Goal: Task Accomplishment & Management: Use online tool/utility

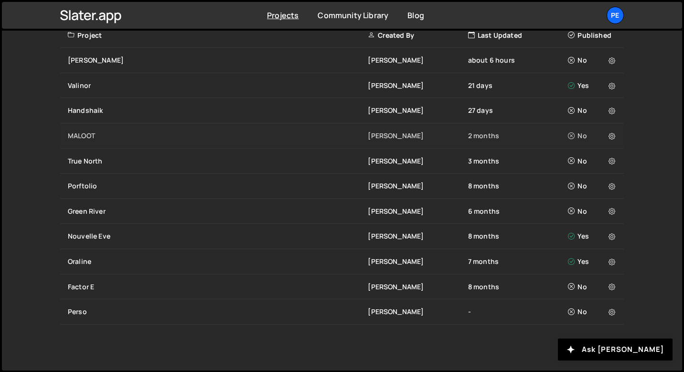
scroll to position [238, 0]
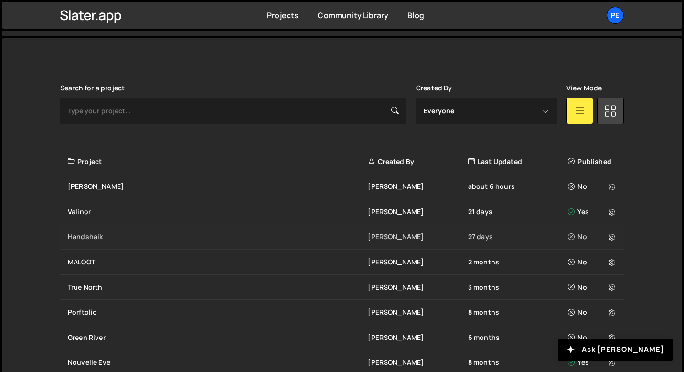
click at [117, 239] on div "Handshaik" at bounding box center [218, 237] width 300 height 10
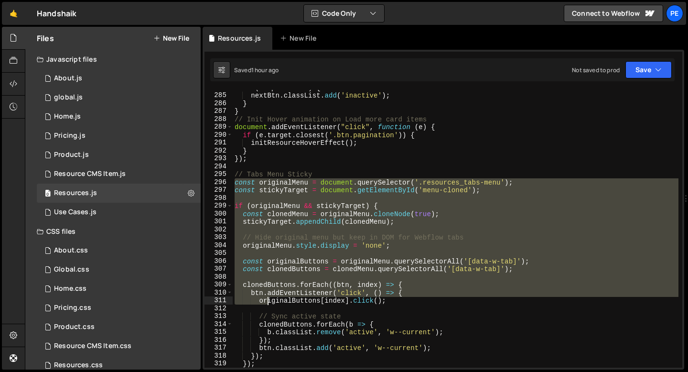
scroll to position [2253, 0]
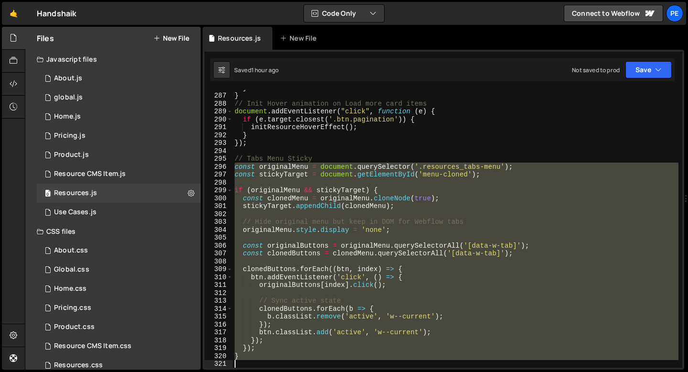
drag, startPoint x: 235, startPoint y: 184, endPoint x: 277, endPoint y: 359, distance: 179.3
click at [277, 359] on div "} } // Init Hover animation on Load more card items document . addEventListener…" at bounding box center [456, 230] width 446 height 293
type textarea "}); }"
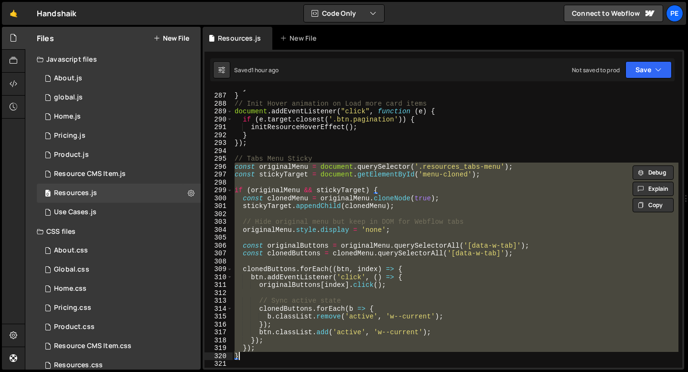
paste textarea
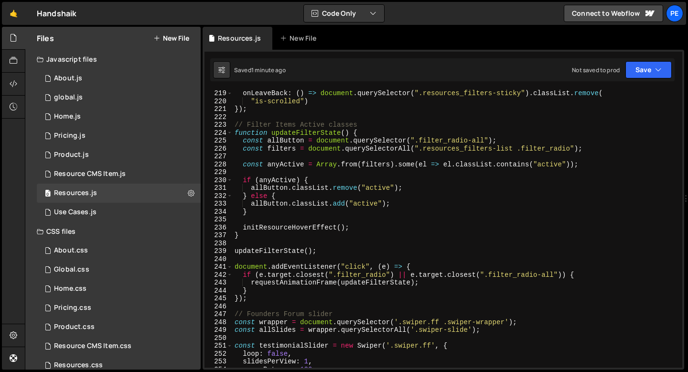
scroll to position [1714, 0]
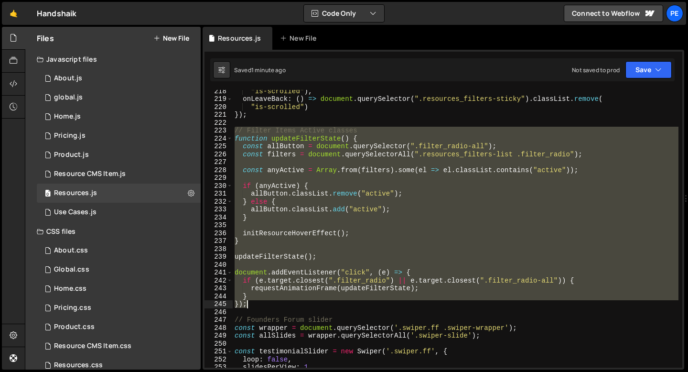
drag, startPoint x: 235, startPoint y: 130, endPoint x: 270, endPoint y: 302, distance: 175.5
click at [270, 302] on div ""is-scrolled" ) , onLeaveBack : ( ) => document . querySelector ( ".resources_f…" at bounding box center [456, 233] width 446 height 293
click at [268, 306] on div ""is-scrolled" ) , onLeaveBack : ( ) => document . querySelector ( ".resources_f…" at bounding box center [456, 229] width 446 height 278
type textarea "});"
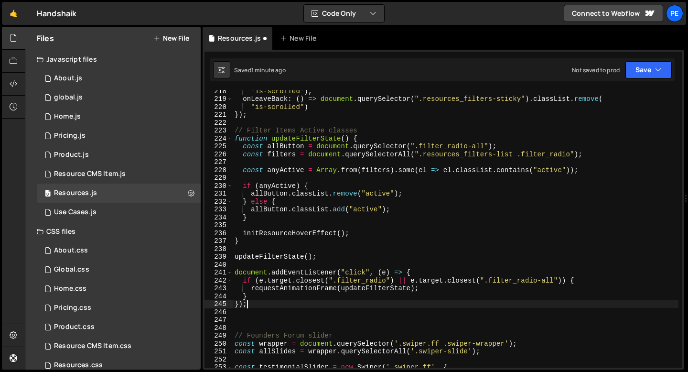
click at [267, 300] on div ""is-scrolled" ) , onLeaveBack : ( ) => document . querySelector ( ".resources_f…" at bounding box center [456, 233] width 446 height 293
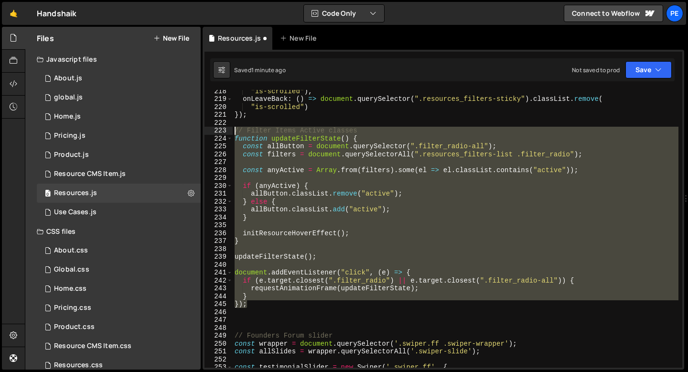
drag, startPoint x: 255, startPoint y: 304, endPoint x: 233, endPoint y: 132, distance: 173.5
click at [233, 132] on div ""is-scrolled" ) , onLeaveBack : ( ) => document . querySelector ( ".resources_f…" at bounding box center [456, 233] width 446 height 293
type textarea "// Filter Items Active classes function updateFilterState() {"
paste textarea
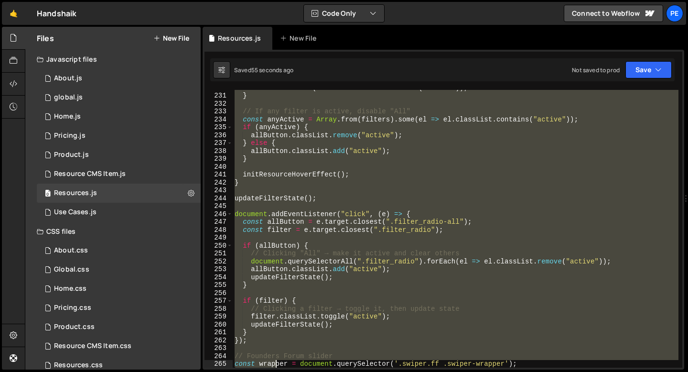
scroll to position [1890, 0]
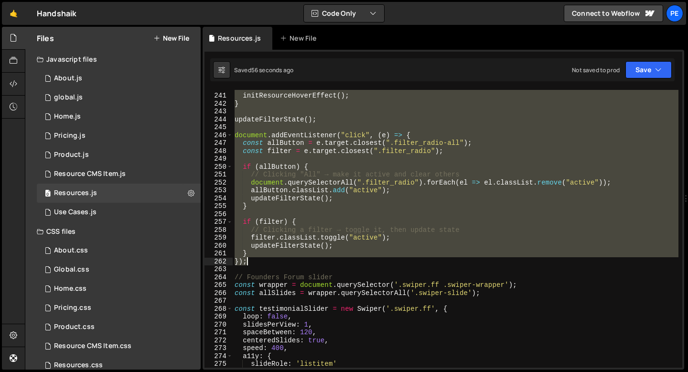
drag, startPoint x: 236, startPoint y: 142, endPoint x: 263, endPoint y: 261, distance: 122.0
click at [263, 261] on div "initResourceHoverEffect ( ) ; } updateFilterState ( ) ; document . addEventList…" at bounding box center [456, 230] width 446 height 293
type textarea "} });"
paste textarea
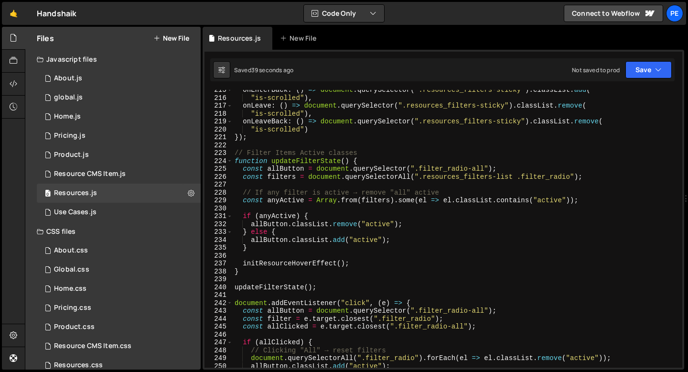
scroll to position [1691, 0]
click at [249, 144] on div "onEnterBack : ( ) => document . querySelector ( ".resources_filters-sticky" ) .…" at bounding box center [456, 232] width 446 height 293
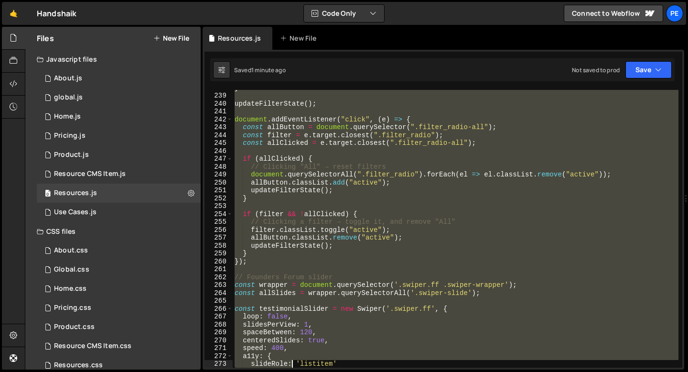
scroll to position [1875, 0]
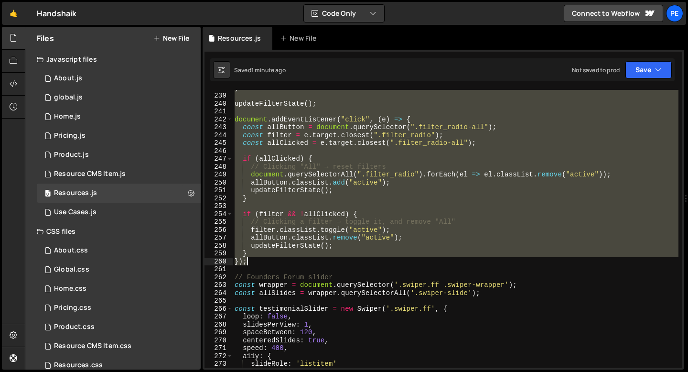
drag, startPoint x: 234, startPoint y: 153, endPoint x: 286, endPoint y: 260, distance: 118.8
click at [287, 259] on div "} updateFilterState ( ) ; document . addEventListener ( "click" , ( e ) => { co…" at bounding box center [456, 230] width 446 height 293
type textarea "} });"
paste textarea
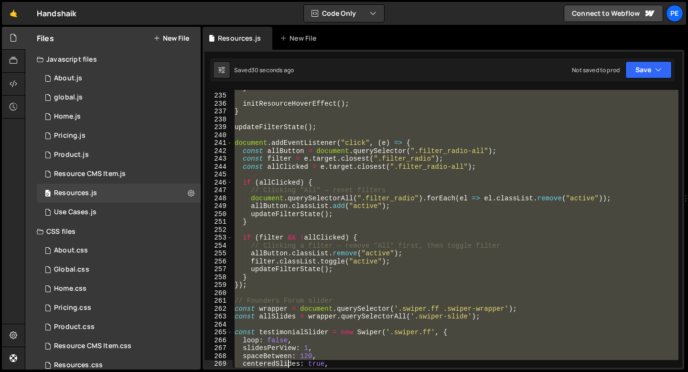
scroll to position [1851, 0]
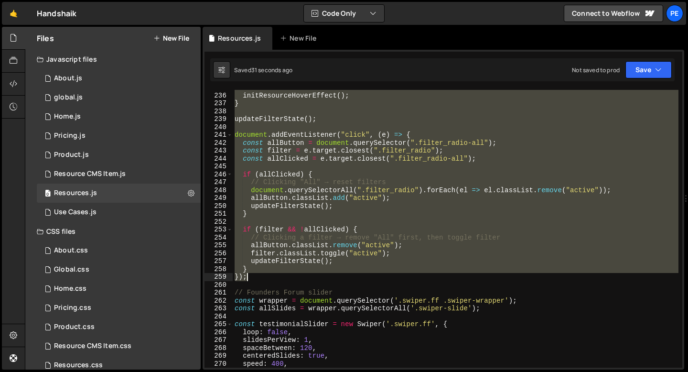
drag, startPoint x: 236, startPoint y: 165, endPoint x: 263, endPoint y: 278, distance: 116.6
click at [263, 278] on div "initResourceHoverEffect ( ) ; } updateFilterState ( ) ; document . addEventList…" at bounding box center [456, 230] width 446 height 293
type textarea "} });"
paste textarea
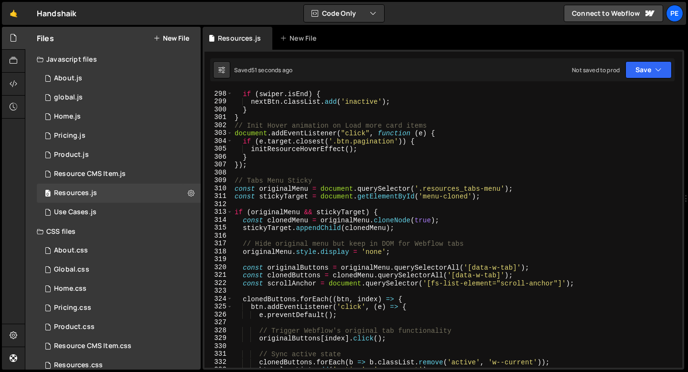
scroll to position [2317, 0]
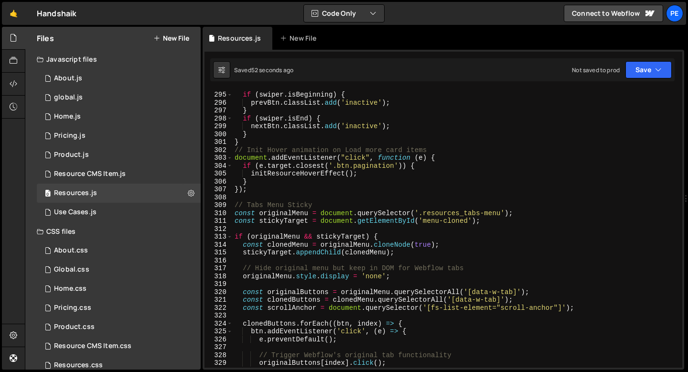
click at [265, 192] on div "if ( swiper . isBeginning ) { prevBtn . classList . add ( 'inactive' ) ; } if (…" at bounding box center [456, 229] width 446 height 293
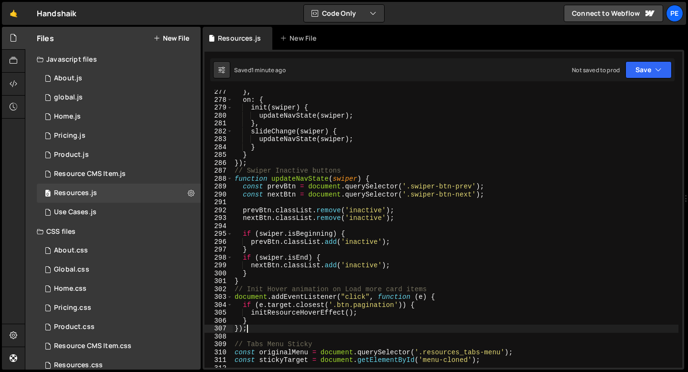
scroll to position [2178, 0]
click at [253, 280] on div "} , on : { init ( swiper ) { updateNavState ( swiper ) ; } , slideChange ( swip…" at bounding box center [456, 234] width 446 height 293
type textarea "}"
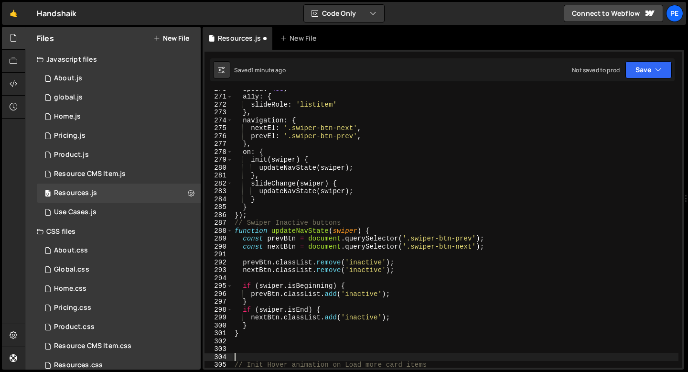
scroll to position [2107, 0]
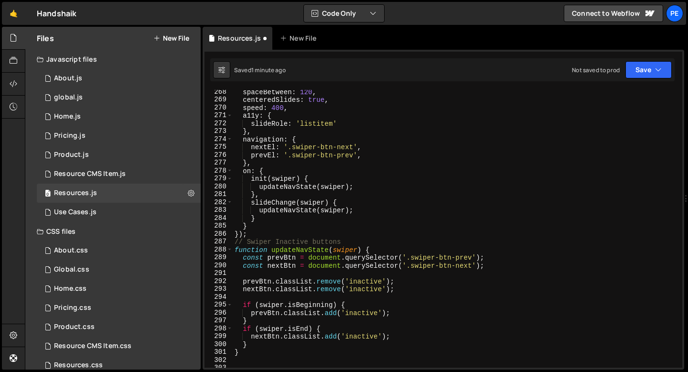
click at [253, 236] on div "spaceBetween : 120 , centeredSlides : true , speed : 400 , a11y : { slideRole :…" at bounding box center [456, 234] width 446 height 293
type textarea "});"
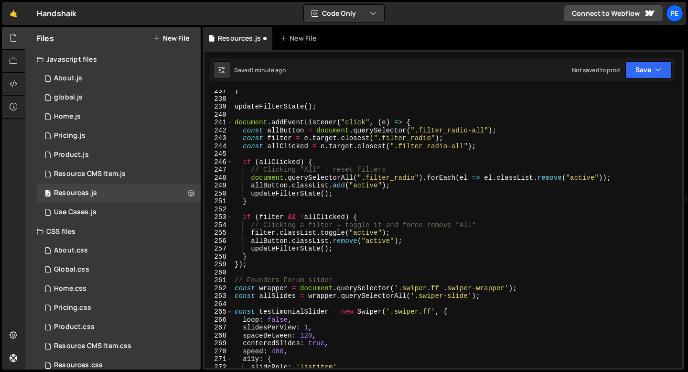
scroll to position [1808, 0]
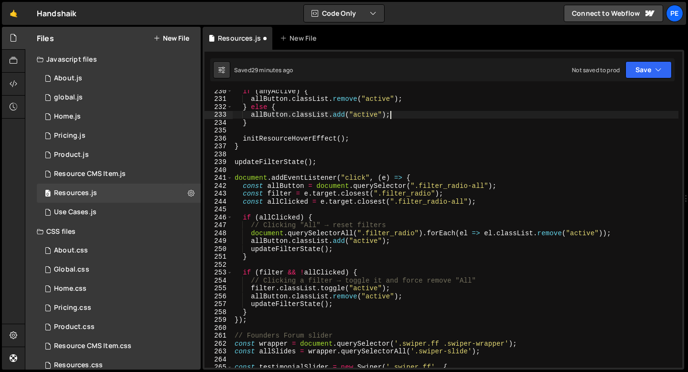
click at [395, 113] on div "if ( anyActive ) { allButton . classList . remove ( "active" ) ; } else { allBu…" at bounding box center [456, 233] width 446 height 293
type textarea "allButton.classList.add("active");"
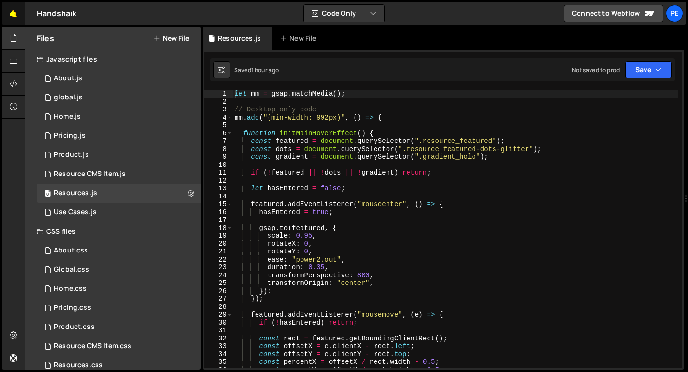
click at [19, 12] on link "🤙" at bounding box center [13, 13] width 23 height 23
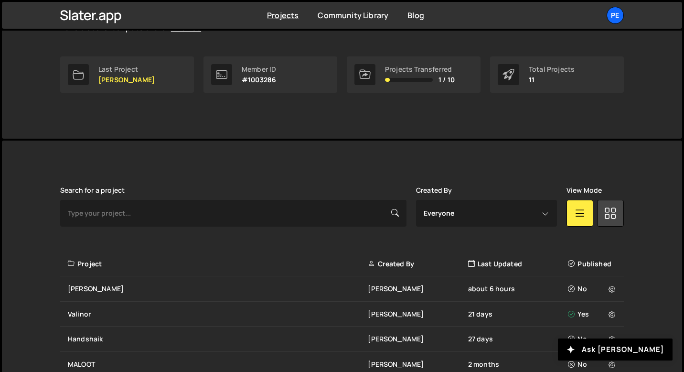
scroll to position [346, 0]
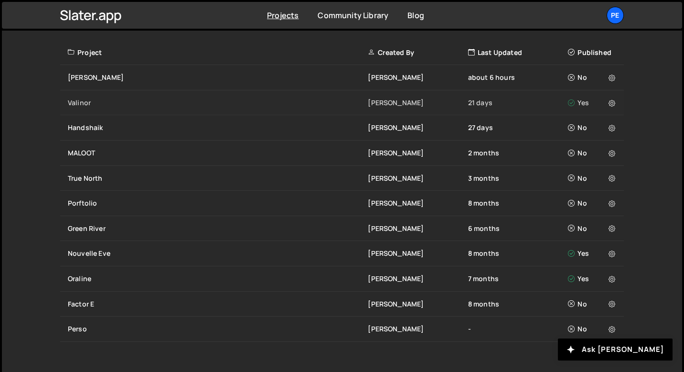
click at [101, 106] on div "Valinor" at bounding box center [218, 103] width 300 height 10
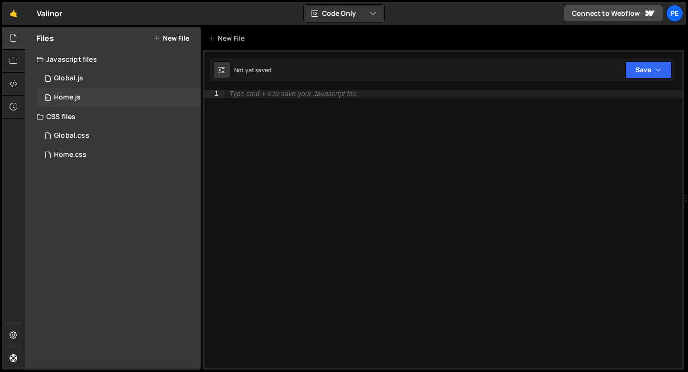
click at [94, 89] on div "0 Home.js 0" at bounding box center [119, 97] width 164 height 19
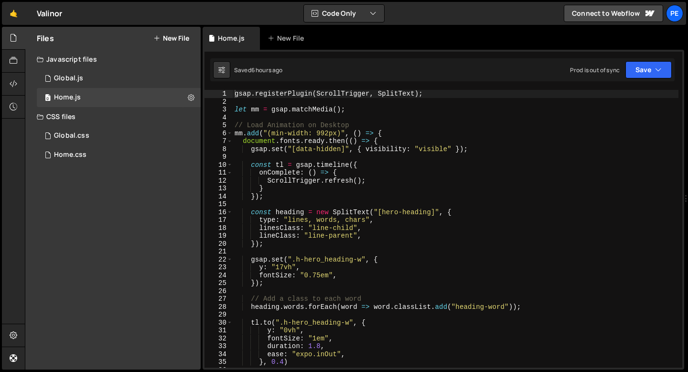
click at [331, 165] on div "gsap . registerPlugin ( ScrollTrigger , SplitText ) ; let mm = gsap . matchMedi…" at bounding box center [456, 236] width 446 height 293
click at [331, 188] on div "gsap . registerPlugin ( ScrollTrigger , SplitText ) ; let mm = gsap . matchMedi…" at bounding box center [456, 236] width 446 height 293
type textarea "}"
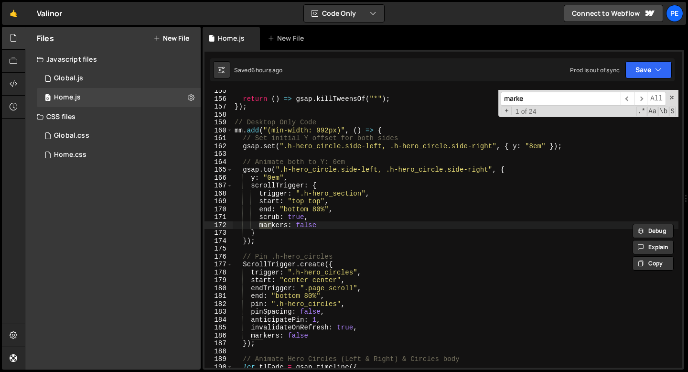
scroll to position [1217, 0]
type input "markers"
click at [641, 102] on span "​" at bounding box center [640, 99] width 13 height 14
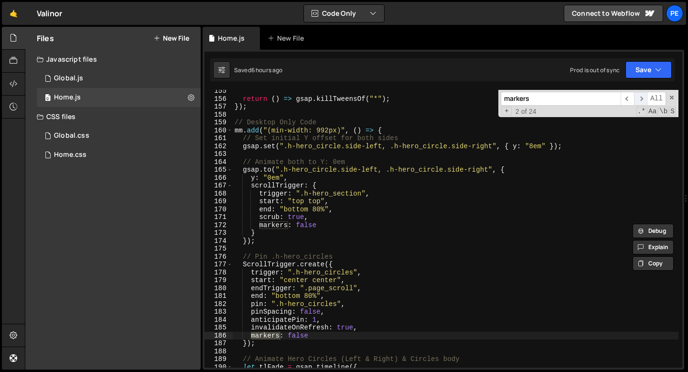
click at [641, 102] on span "​" at bounding box center [640, 99] width 13 height 14
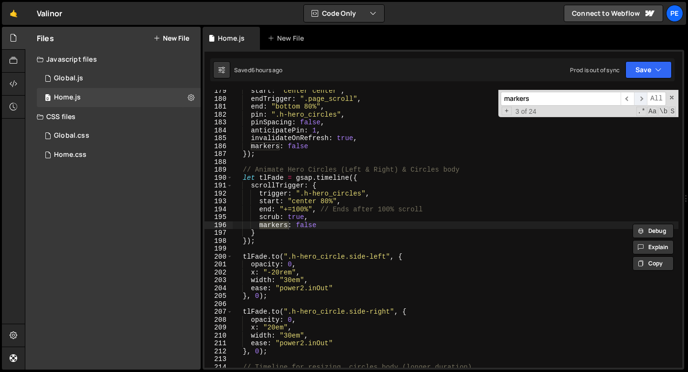
click at [641, 102] on span "​" at bounding box center [640, 99] width 13 height 14
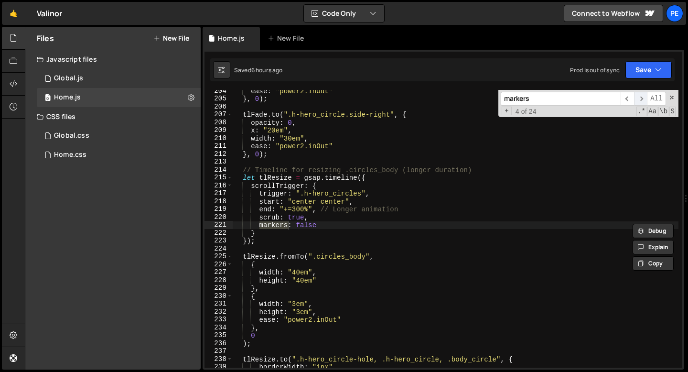
click at [641, 102] on span "​" at bounding box center [640, 99] width 13 height 14
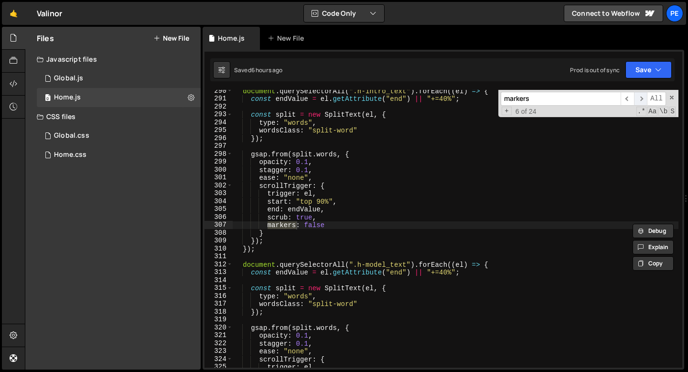
click at [641, 102] on span "​" at bounding box center [640, 99] width 13 height 14
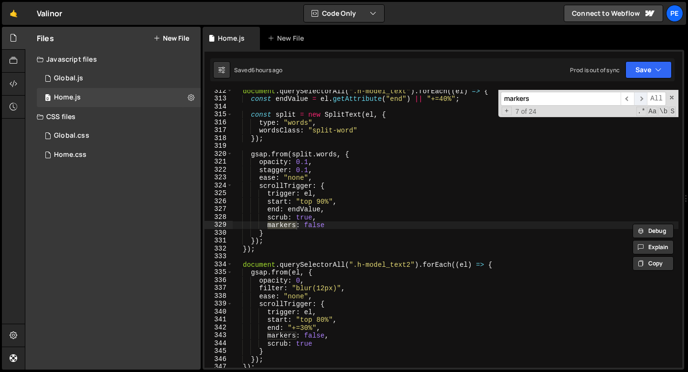
click at [641, 102] on span "​" at bounding box center [640, 99] width 13 height 14
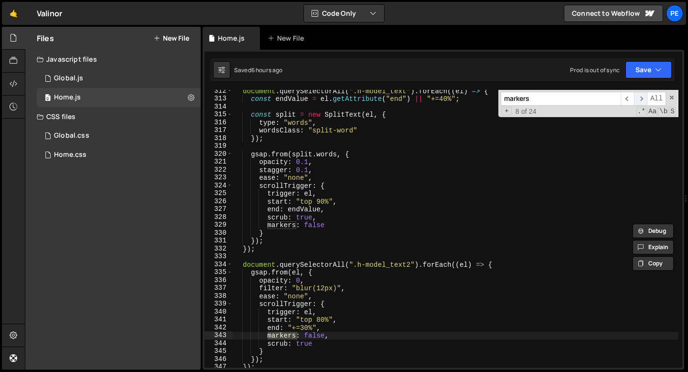
click at [641, 102] on span "​" at bounding box center [640, 99] width 13 height 14
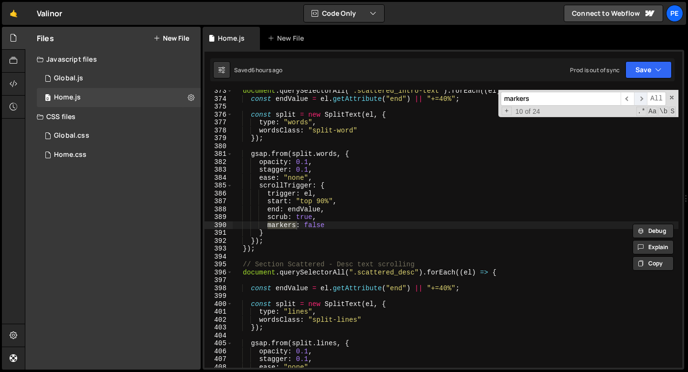
click at [641, 102] on span "​" at bounding box center [640, 99] width 13 height 14
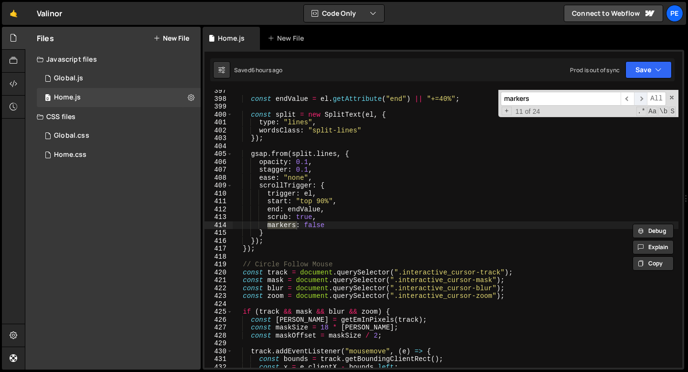
click at [641, 102] on span "​" at bounding box center [640, 99] width 13 height 14
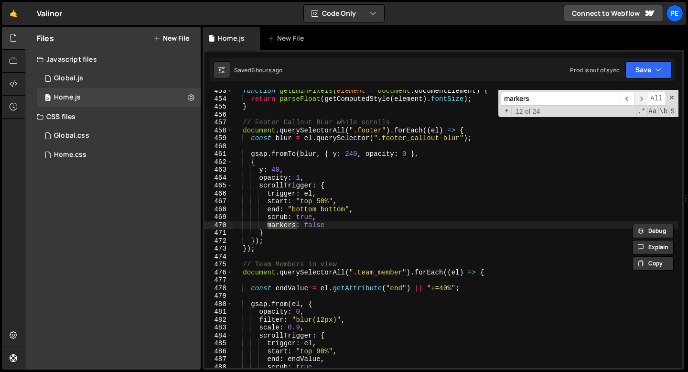
click at [641, 102] on span "​" at bounding box center [640, 99] width 13 height 14
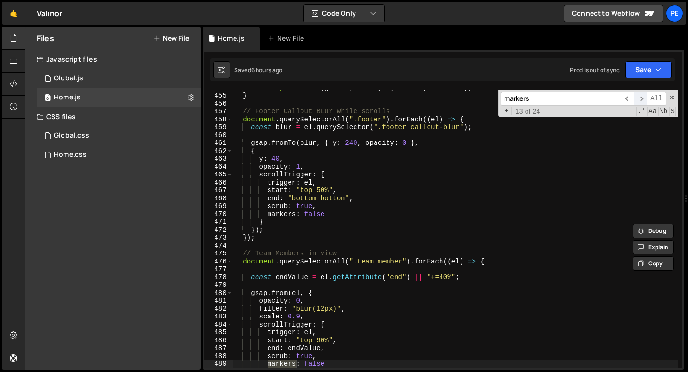
click at [641, 102] on span "​" at bounding box center [640, 99] width 13 height 14
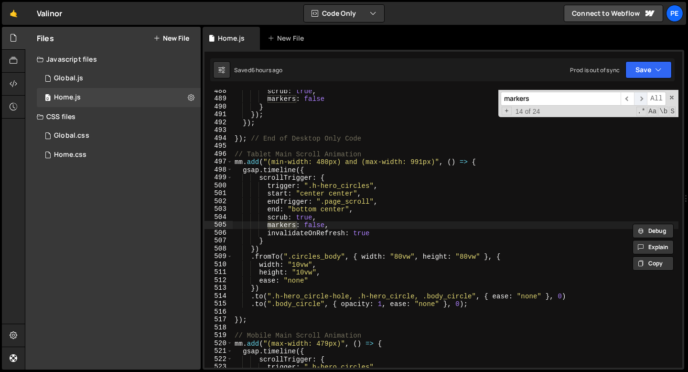
click at [641, 102] on span "​" at bounding box center [640, 99] width 13 height 14
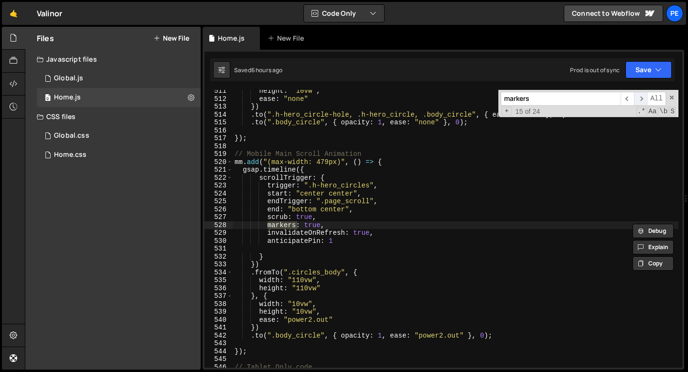
click at [641, 102] on span "​" at bounding box center [640, 99] width 13 height 14
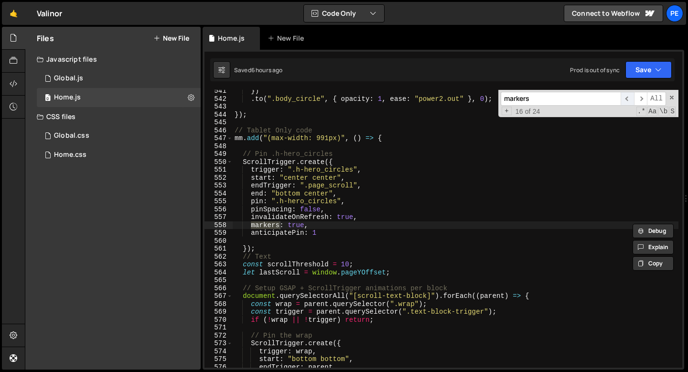
click at [626, 100] on span "​" at bounding box center [627, 99] width 13 height 14
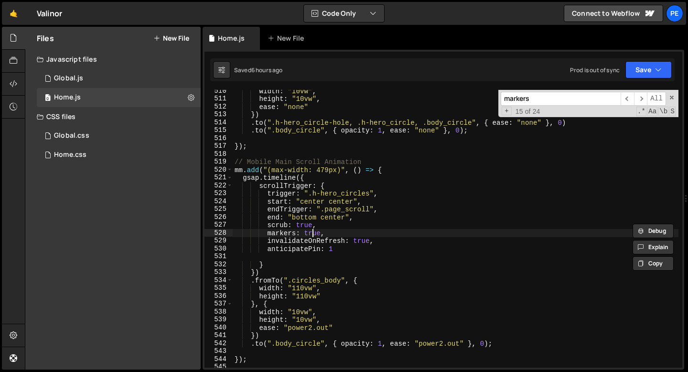
click at [312, 233] on div "width : "10vw" , height : "10vw" , ease : "none" }) . to ( ".h-hero_circle-hole…" at bounding box center [456, 233] width 446 height 293
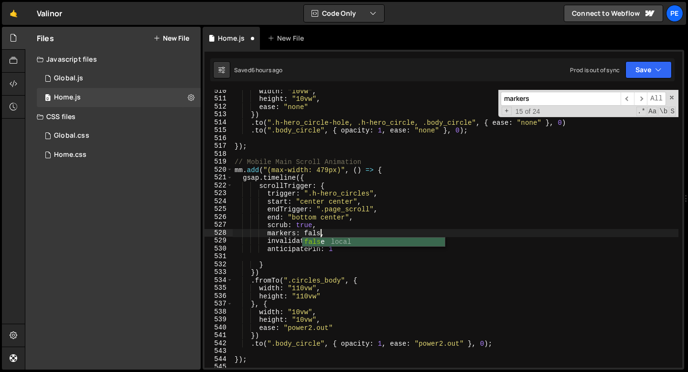
scroll to position [0, 6]
click at [645, 98] on span "​" at bounding box center [640, 99] width 13 height 14
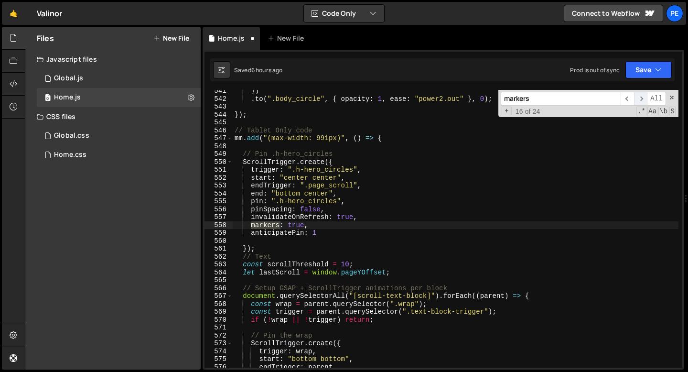
scroll to position [4261, 0]
click at [295, 226] on div "}) . to ( ".body_circle" , { opacity : 1 , ease : "power2.out" } , 0 ) ; }) ; /…" at bounding box center [456, 233] width 446 height 293
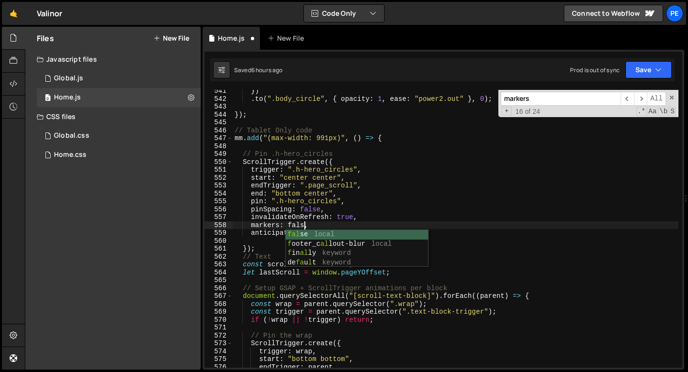
scroll to position [0, 5]
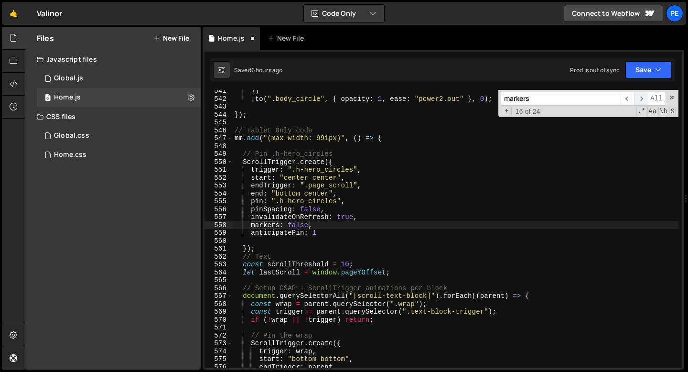
click at [642, 99] on span "​" at bounding box center [640, 99] width 13 height 14
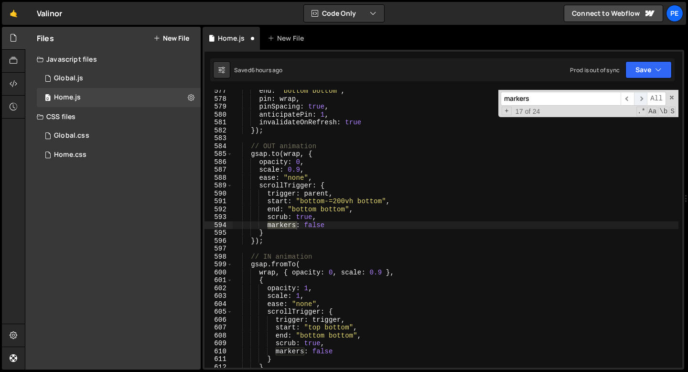
click at [641, 99] on span "​" at bounding box center [640, 99] width 13 height 14
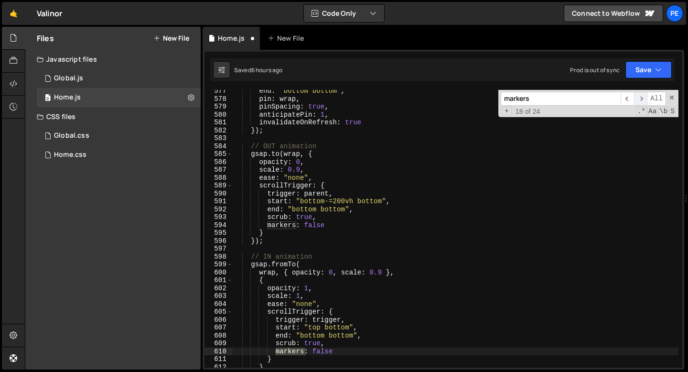
click at [641, 99] on span "​" at bounding box center [640, 99] width 13 height 14
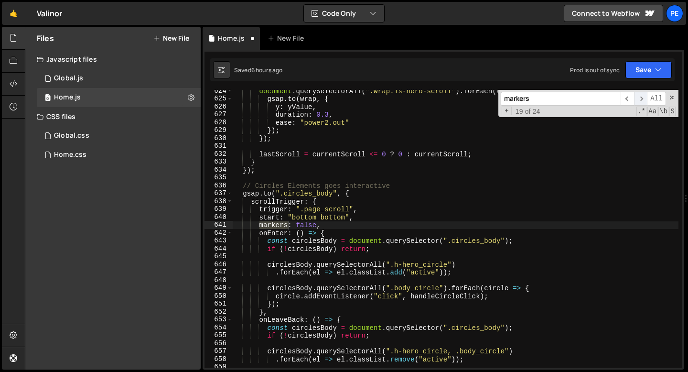
click at [641, 99] on span "​" at bounding box center [640, 99] width 13 height 14
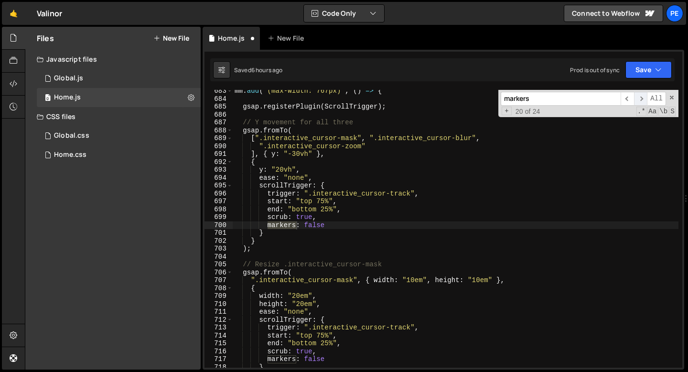
scroll to position [5380, 0]
click at [641, 99] on span "​" at bounding box center [640, 99] width 13 height 14
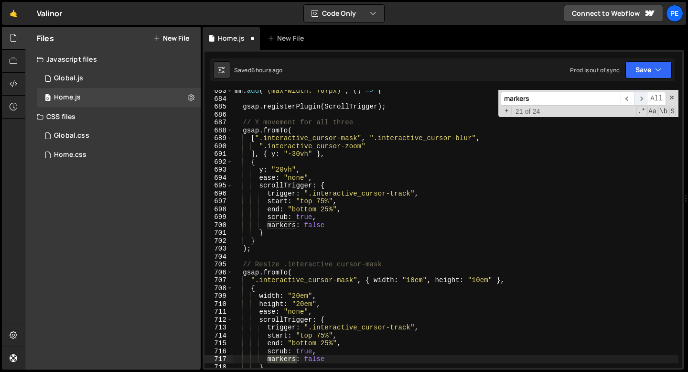
click at [641, 99] on span "​" at bounding box center [640, 99] width 13 height 14
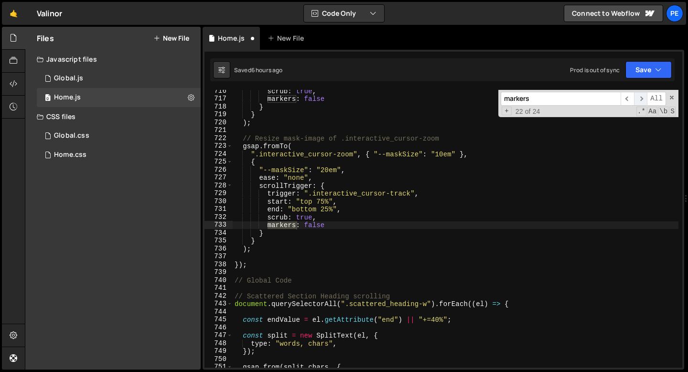
click at [641, 99] on span "​" at bounding box center [640, 99] width 13 height 14
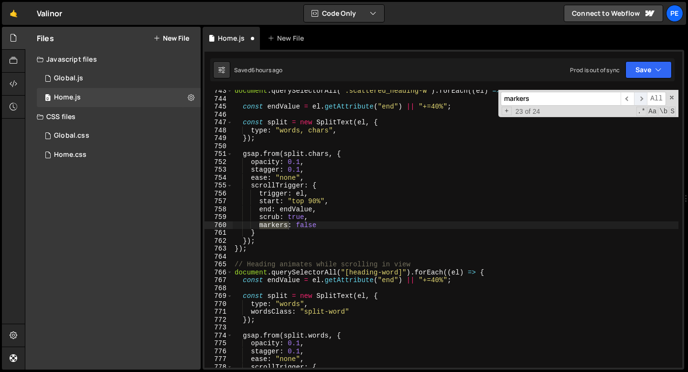
click at [641, 99] on span "​" at bounding box center [640, 99] width 13 height 14
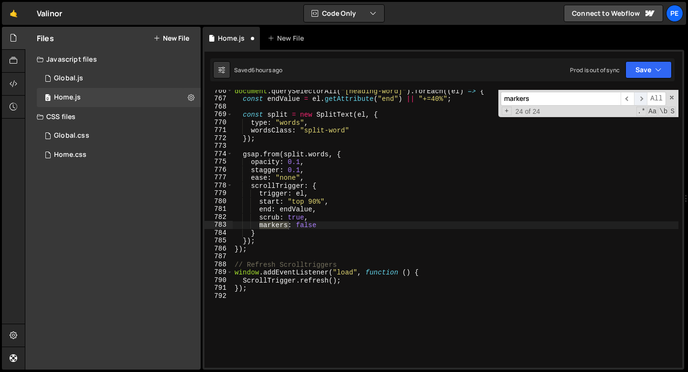
click at [641, 99] on span "​" at bounding box center [640, 99] width 13 height 14
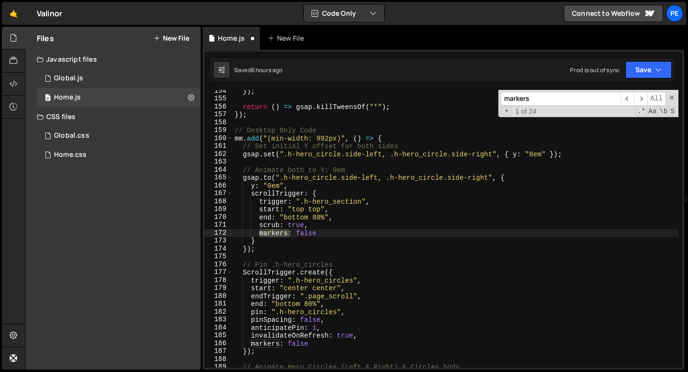
click at [494, 221] on div "}) ; return ( ) => gsap . killTweensOf ( "*" ) ; }) ; // Desktop Only Code mm .…" at bounding box center [456, 233] width 446 height 293
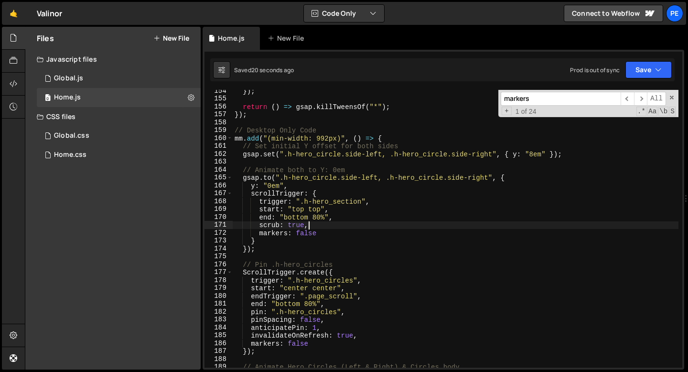
click at [415, 134] on div "}) ; return ( ) => gsap . killTweensOf ( "*" ) ; }) ; // Desktop Only Code mm .…" at bounding box center [456, 233] width 446 height 293
type textarea "mm.add("(min-width: 992px)", () => {"
